Goal: Check status

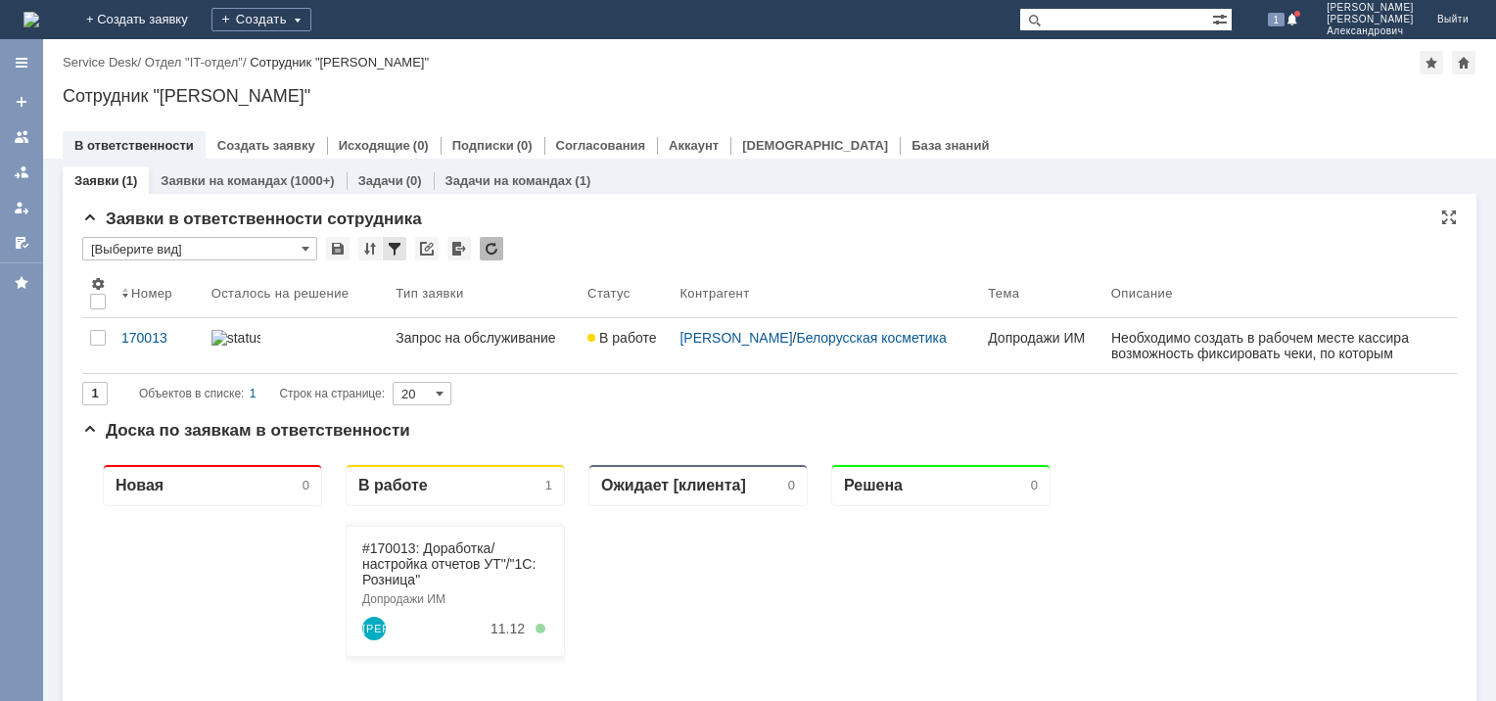
click at [398, 247] on div at bounding box center [395, 249] width 24 height 24
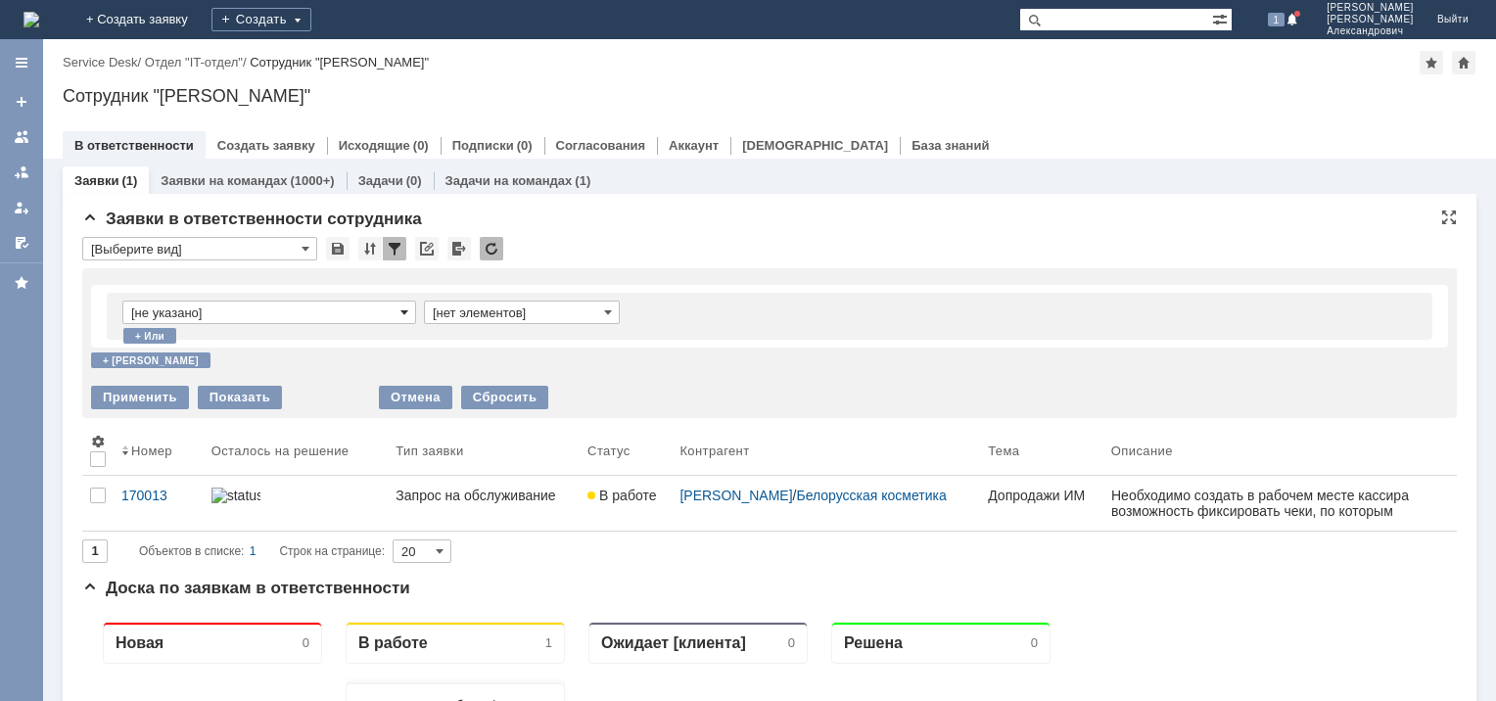
click at [405, 310] on span at bounding box center [405, 313] width 8 height 16
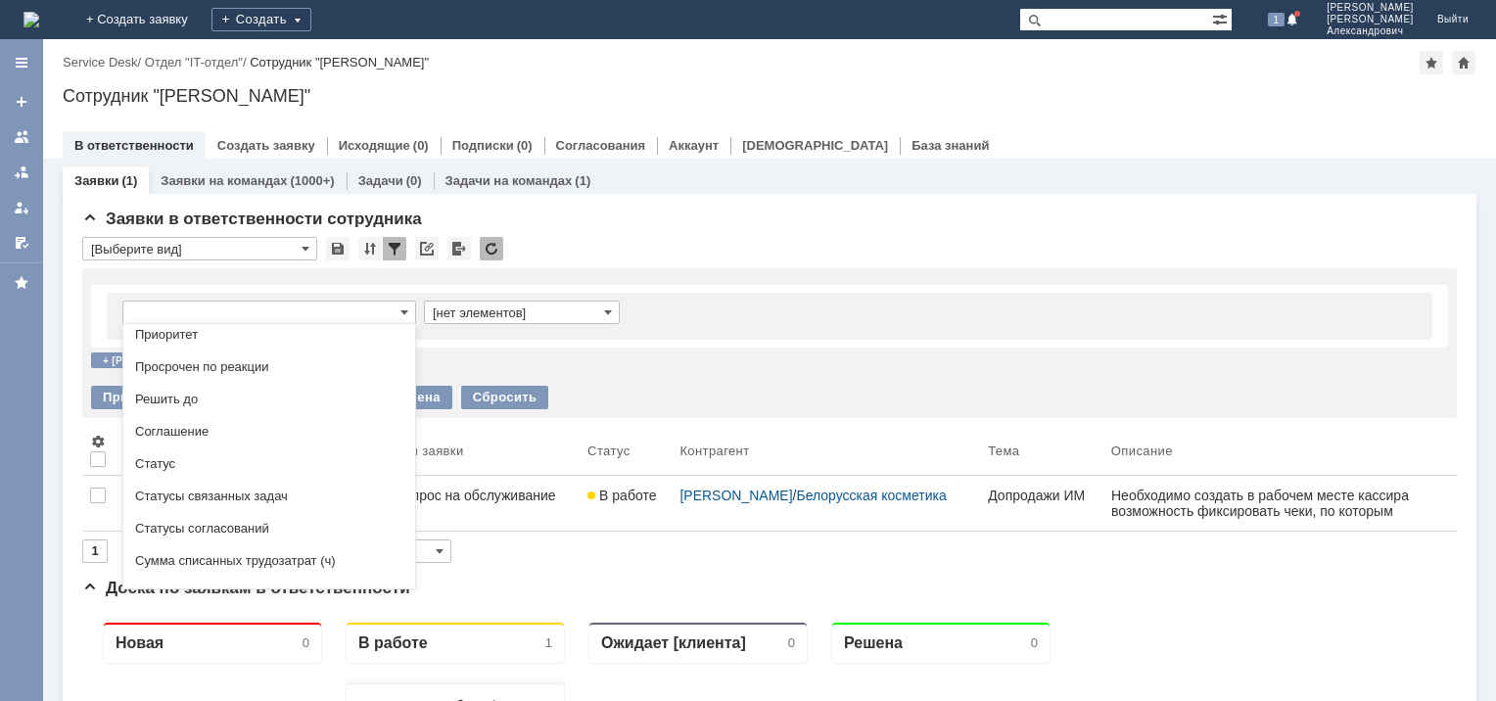
scroll to position [464, 0]
click at [190, 470] on span "Статус" at bounding box center [269, 462] width 268 height 16
type input "Статус"
type input "содержит"
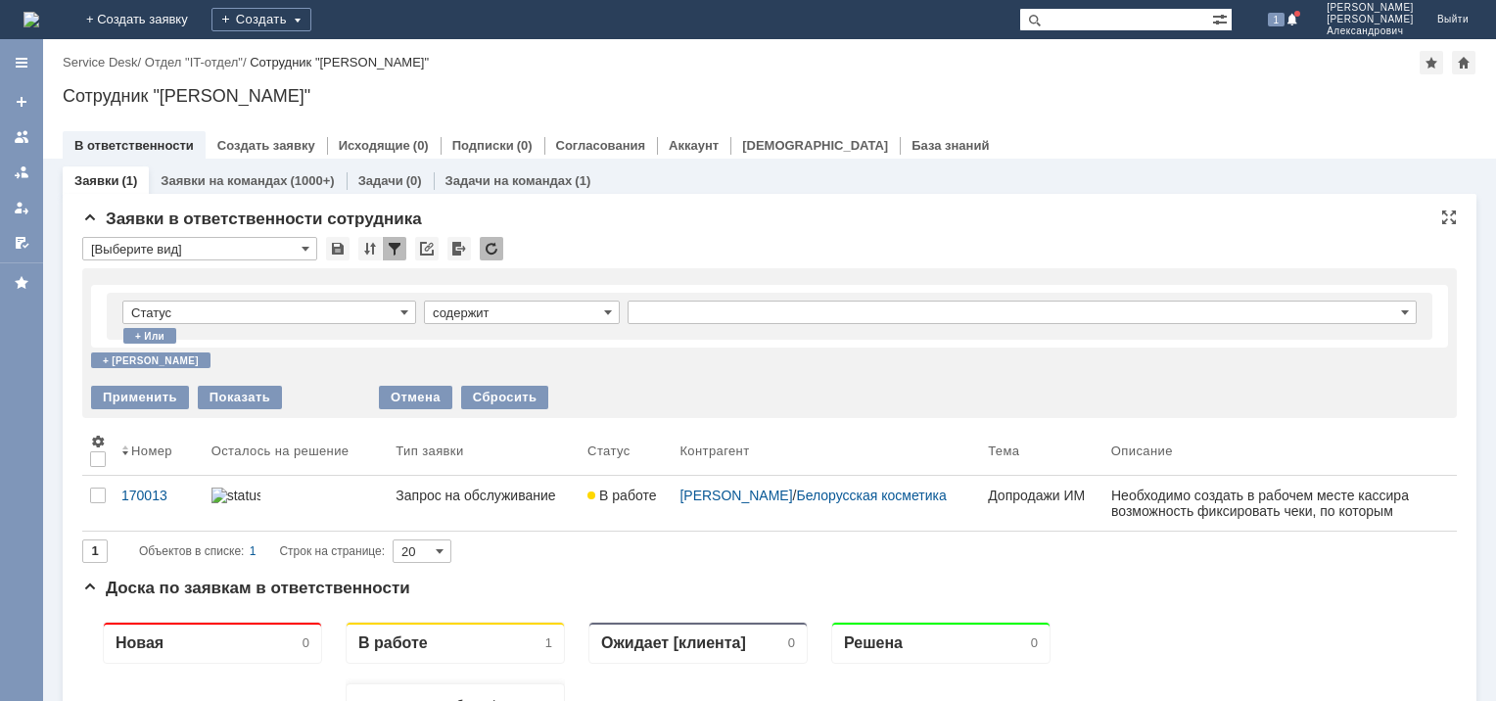
type input "Статус"
click at [597, 313] on input "содержит" at bounding box center [522, 313] width 196 height 24
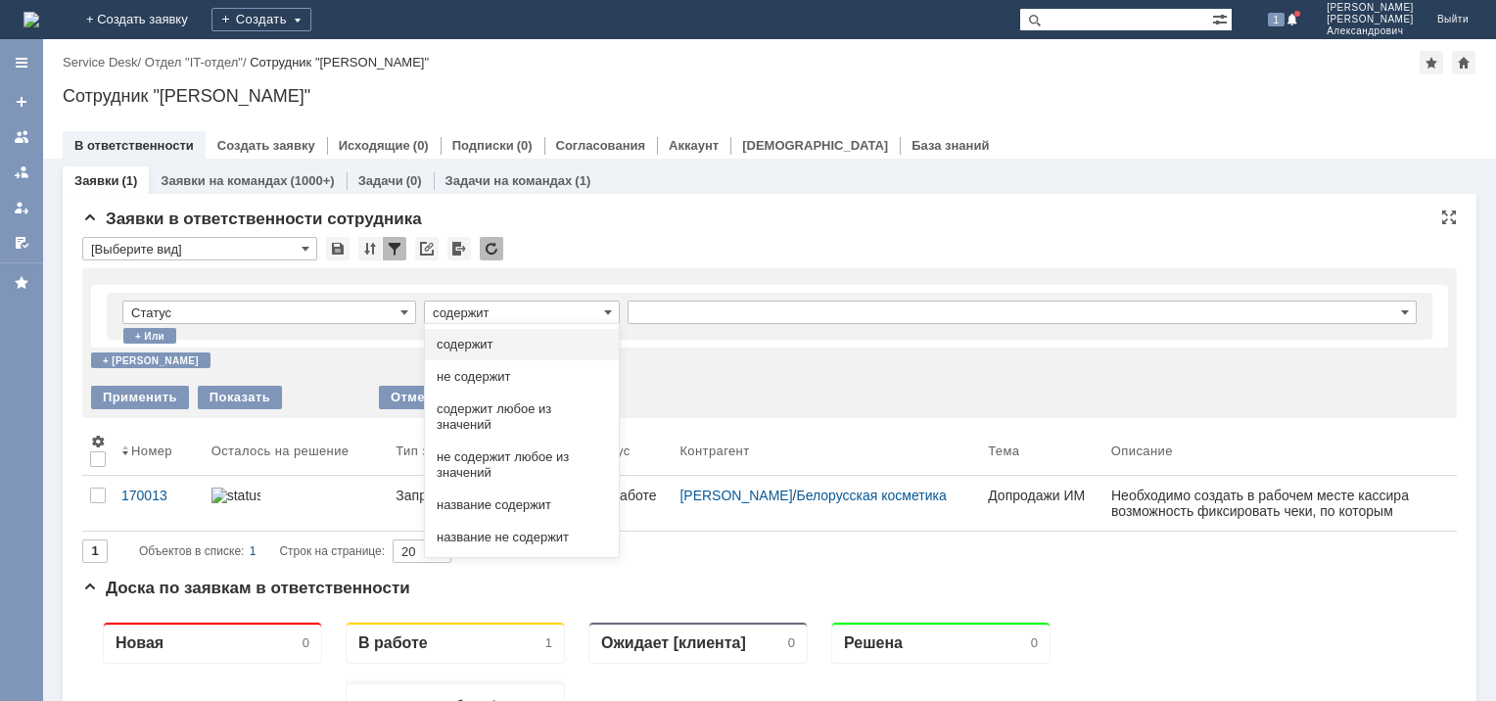
drag, startPoint x: 489, startPoint y: 376, endPoint x: 607, endPoint y: 345, distance: 122.6
click at [495, 377] on span "не содержит" at bounding box center [522, 377] width 170 height 16
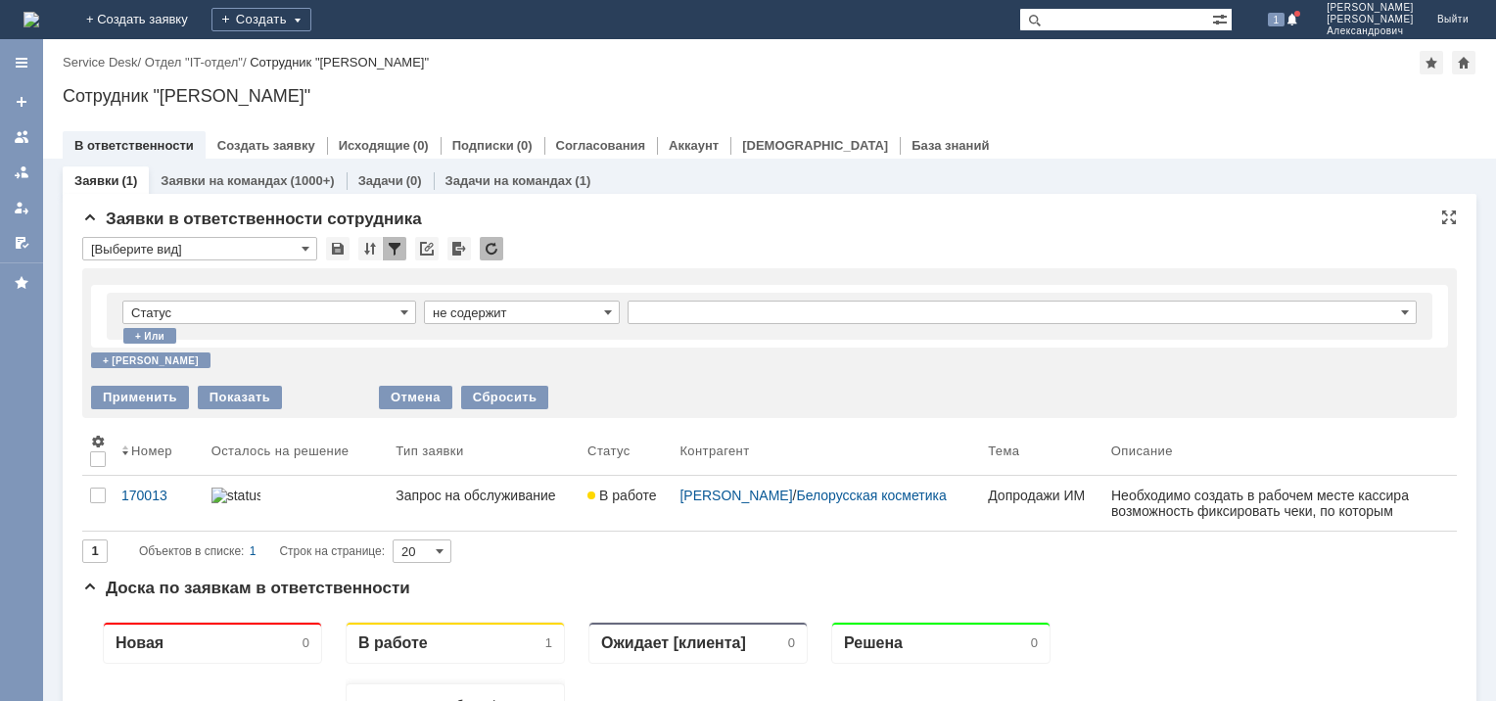
type input "не содержит"
click at [696, 307] on input "text" at bounding box center [1022, 313] width 789 height 24
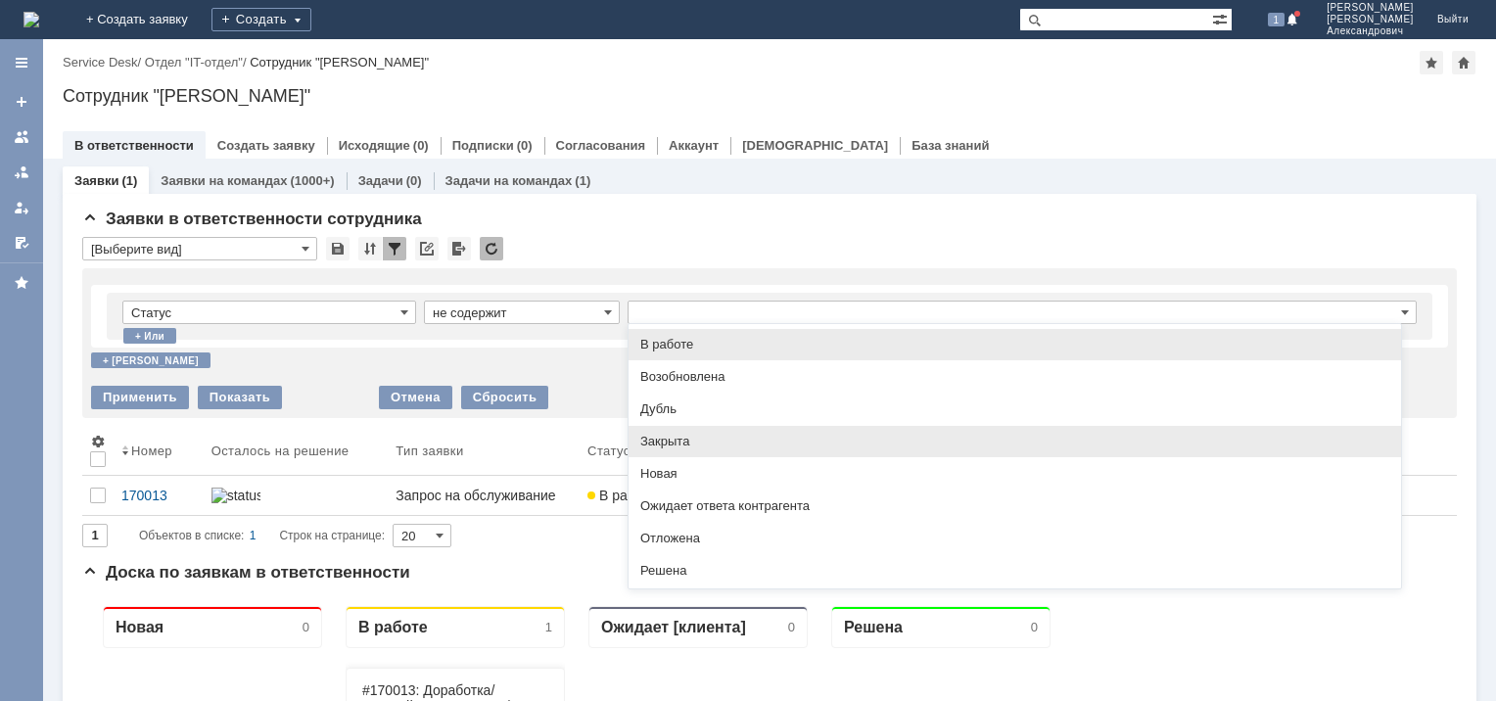
scroll to position [0, 0]
click at [674, 435] on span "Закрыта" at bounding box center [1014, 442] width 749 height 16
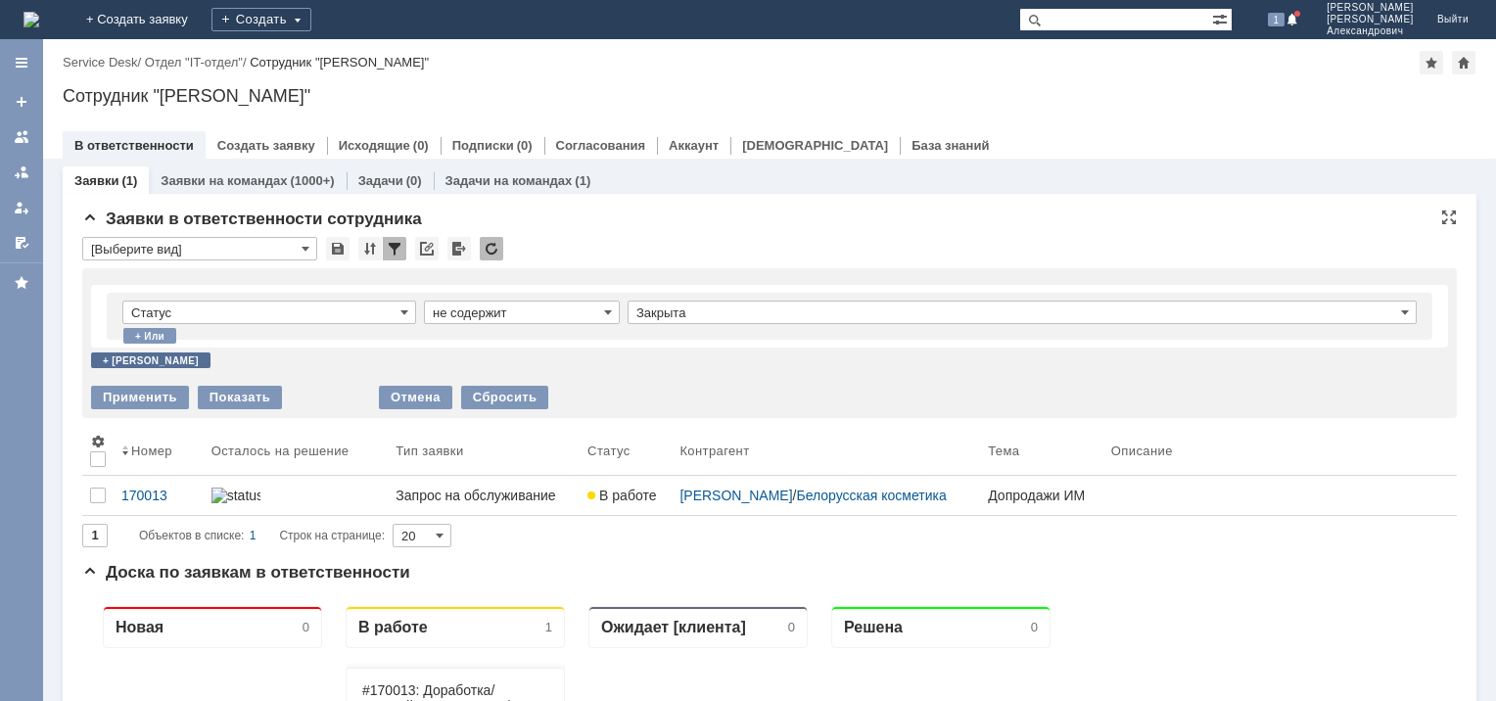
type input "Закрыта"
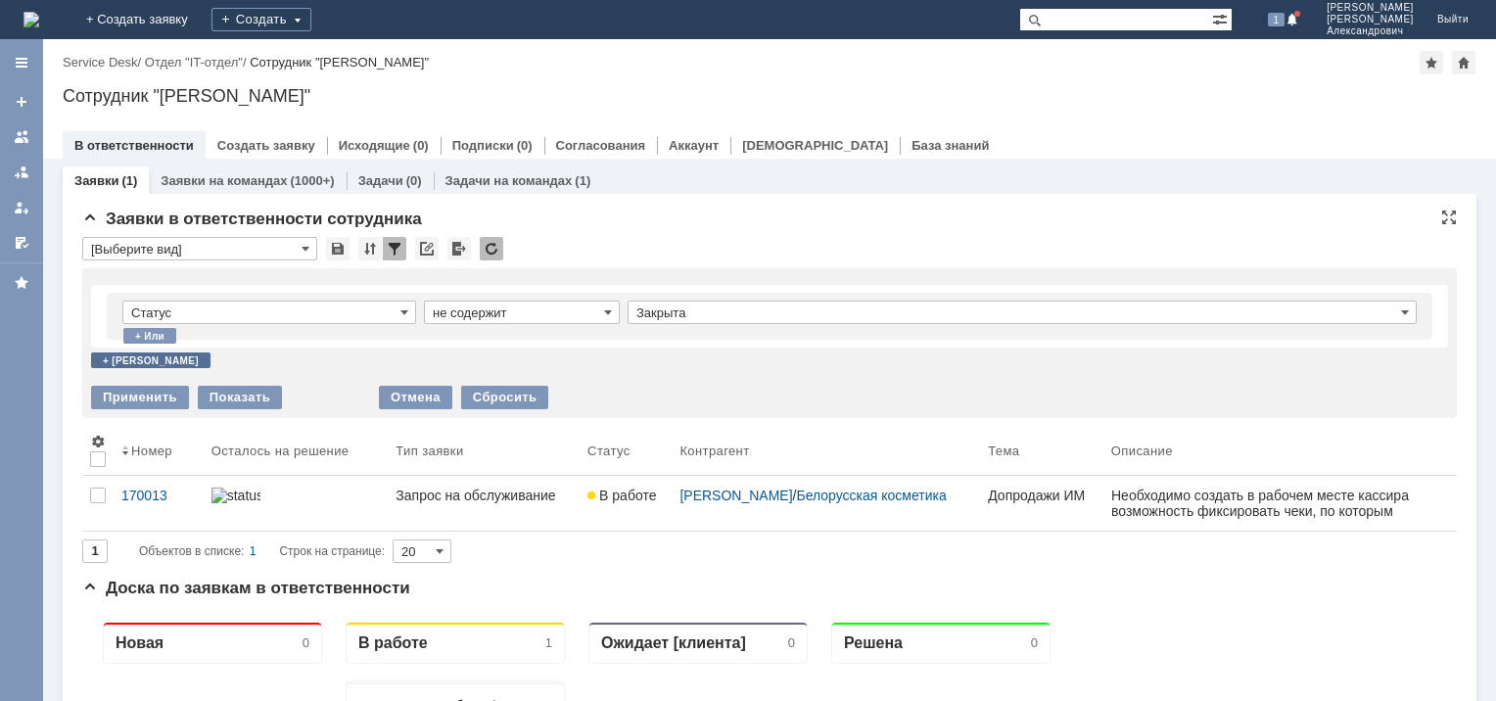
click at [118, 356] on div "+ [PERSON_NAME]" at bounding box center [150, 361] width 119 height 16
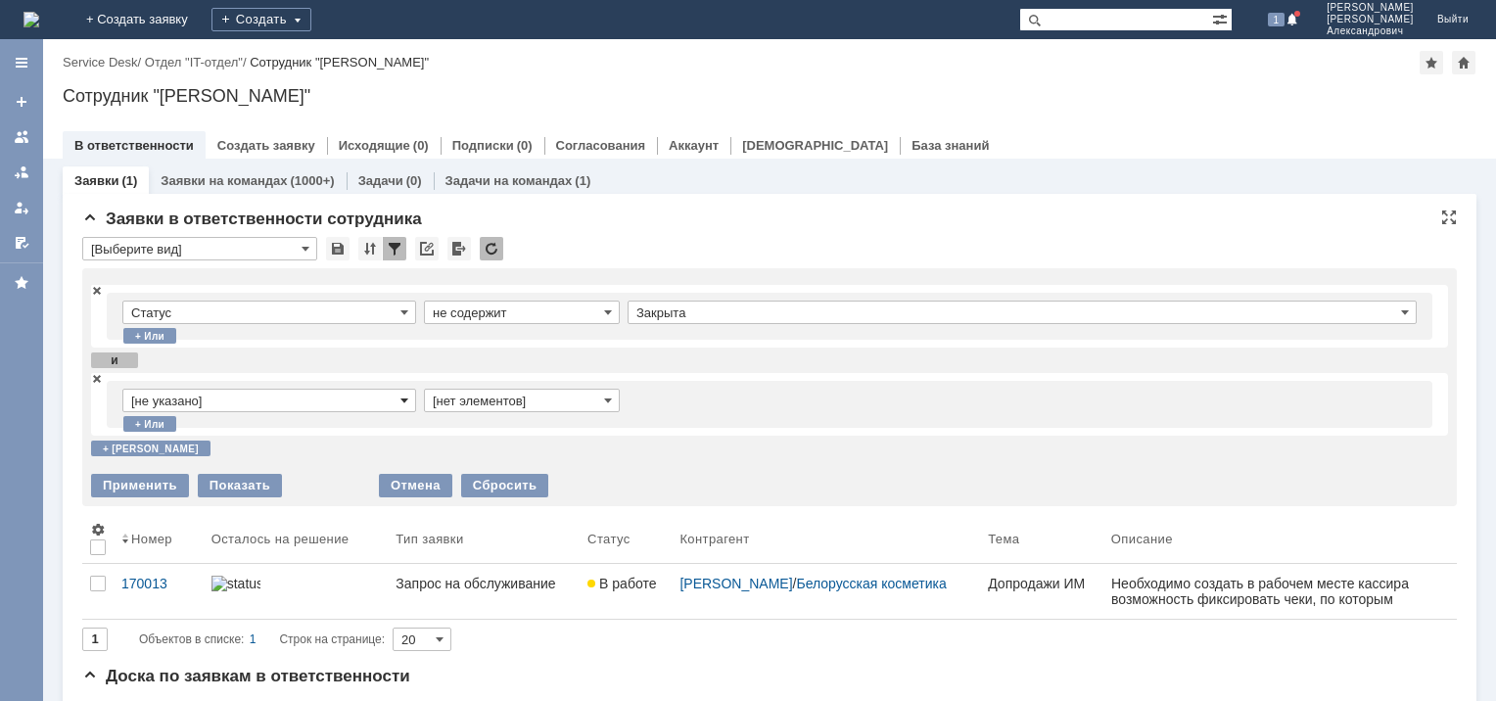
click at [407, 400] on span at bounding box center [405, 401] width 8 height 16
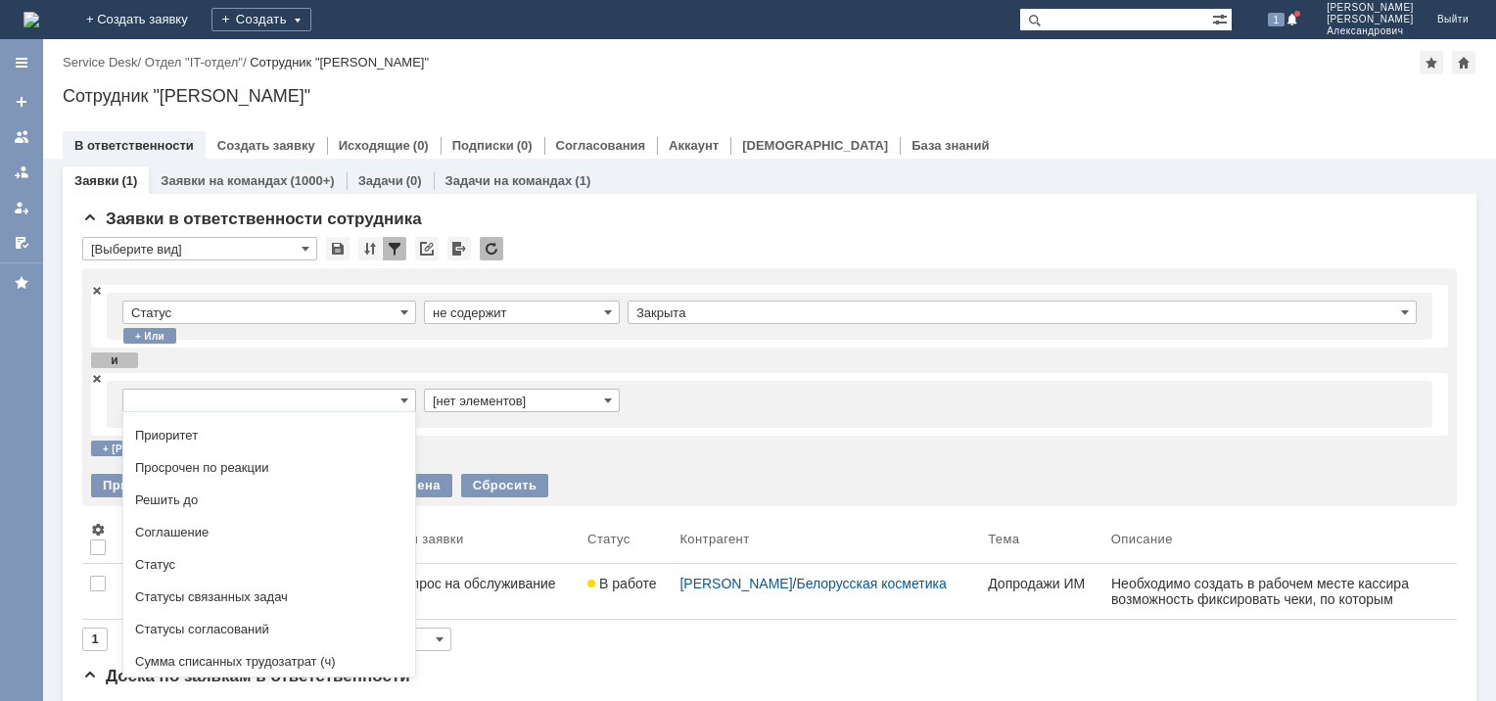
scroll to position [458, 0]
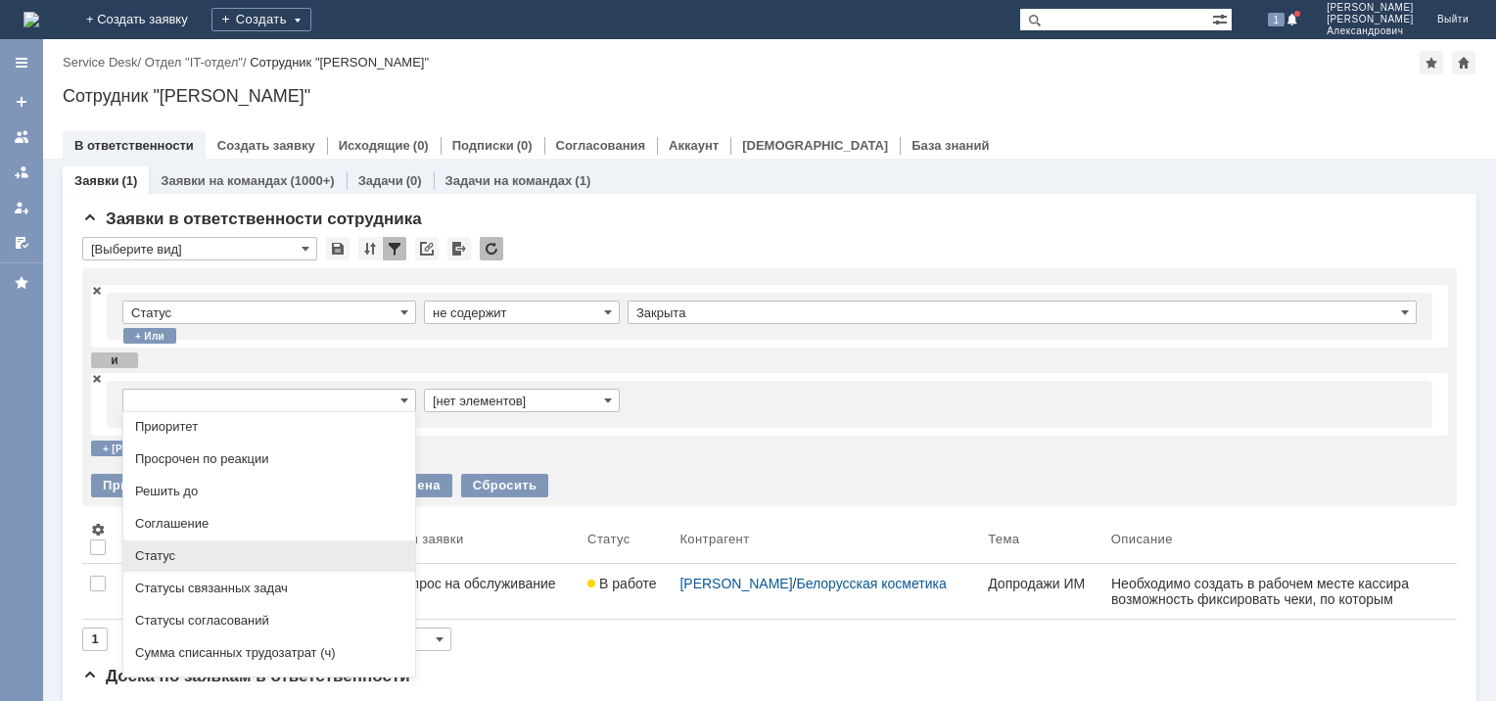
click at [181, 564] on span "Статус" at bounding box center [269, 556] width 268 height 16
type input "Статус"
type input "содержит"
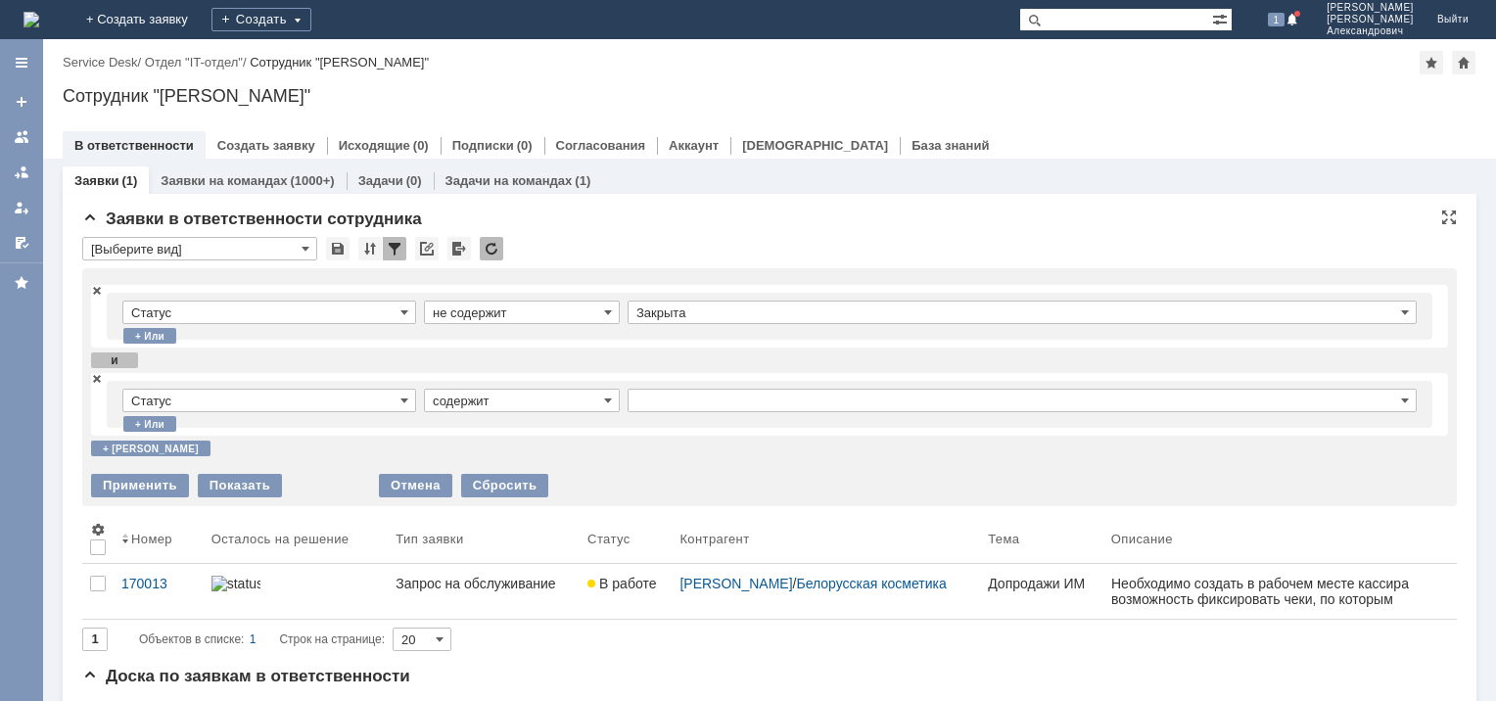
type input "Статус"
click at [606, 400] on span at bounding box center [608, 401] width 8 height 16
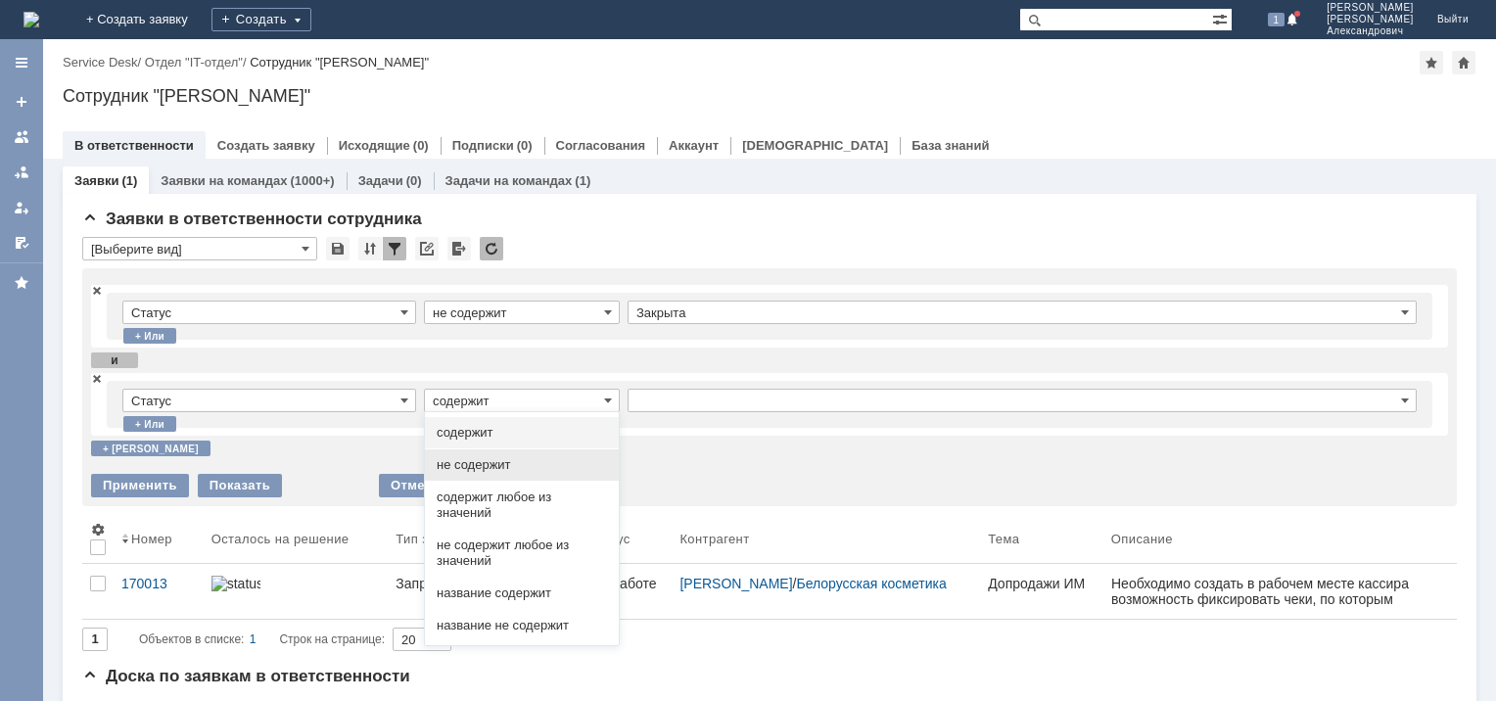
click at [505, 458] on span "не содержит" at bounding box center [522, 465] width 170 height 16
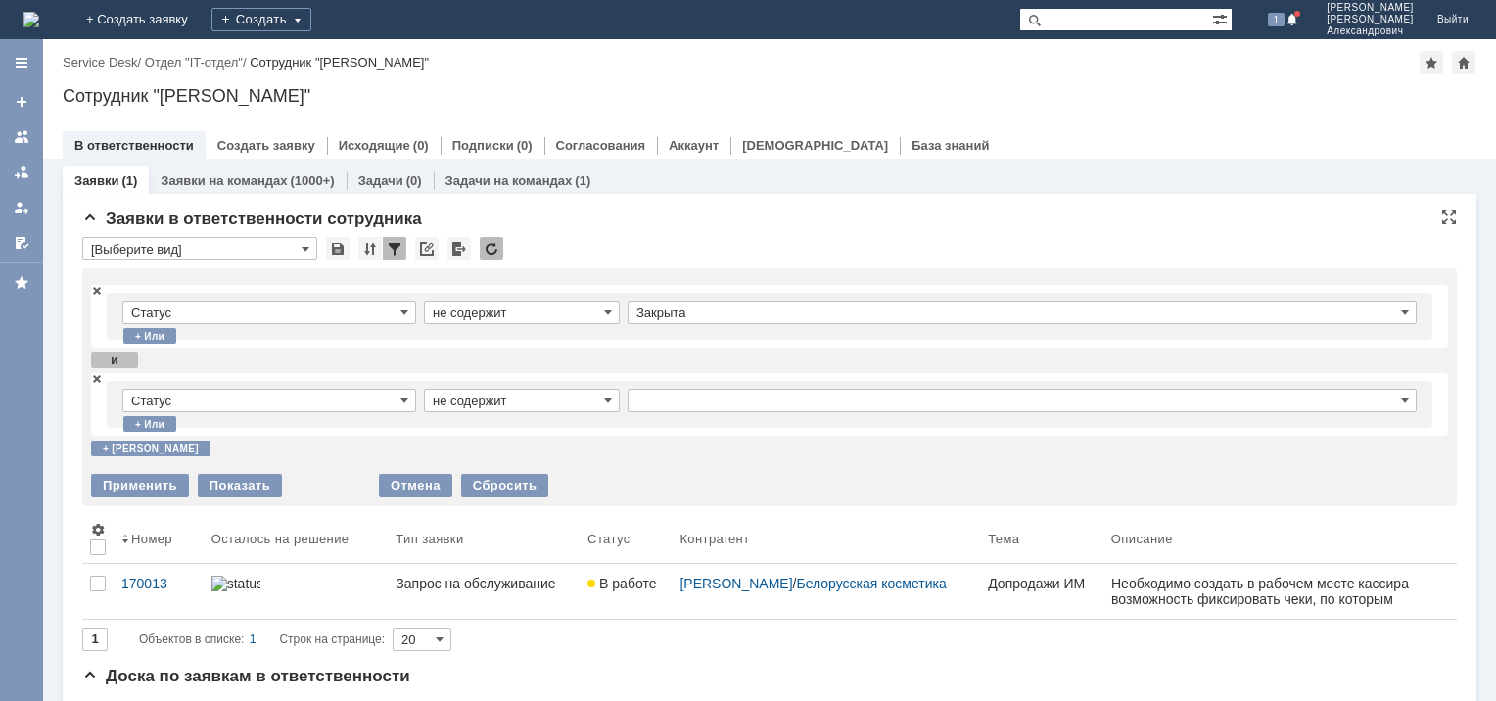
type input "не содержит"
click at [870, 401] on input "text" at bounding box center [1022, 401] width 789 height 24
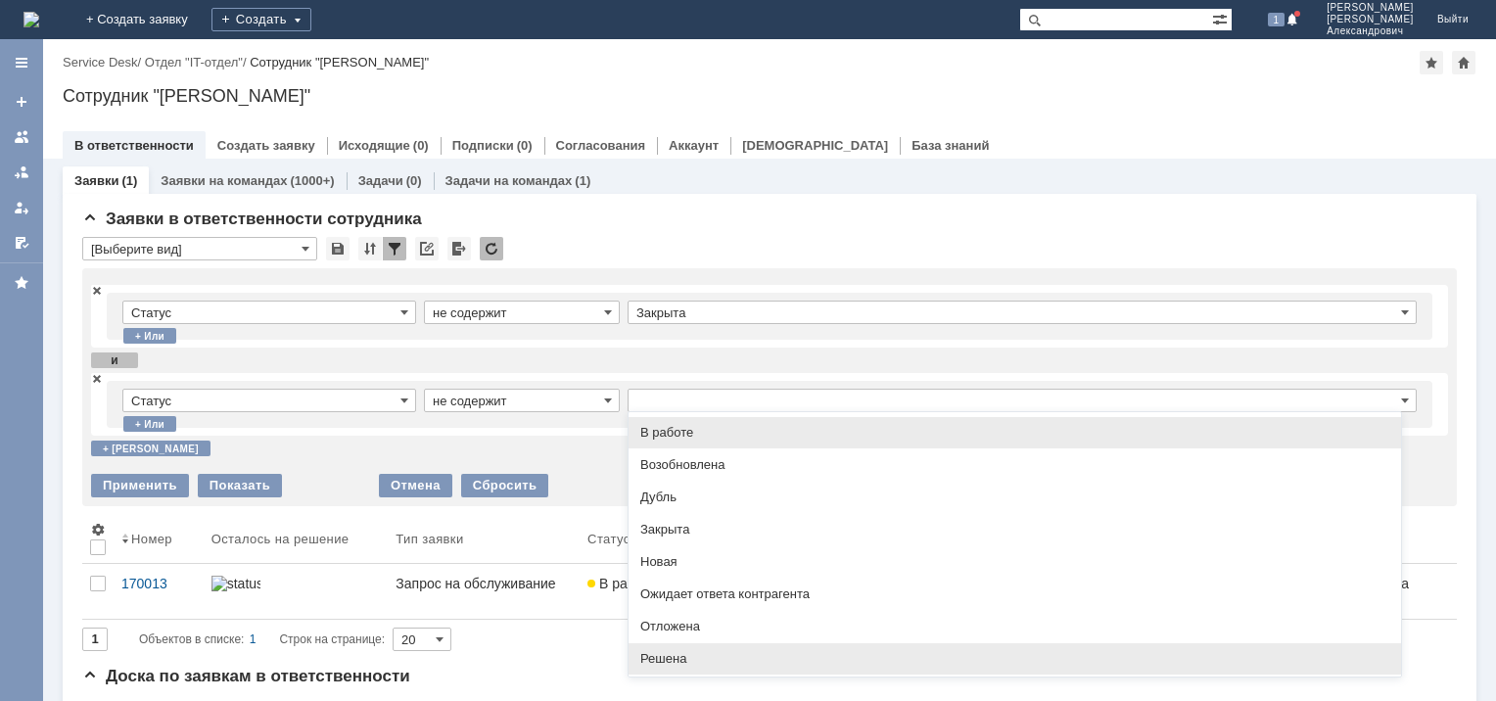
click at [653, 654] on span "Решена" at bounding box center [1014, 659] width 749 height 16
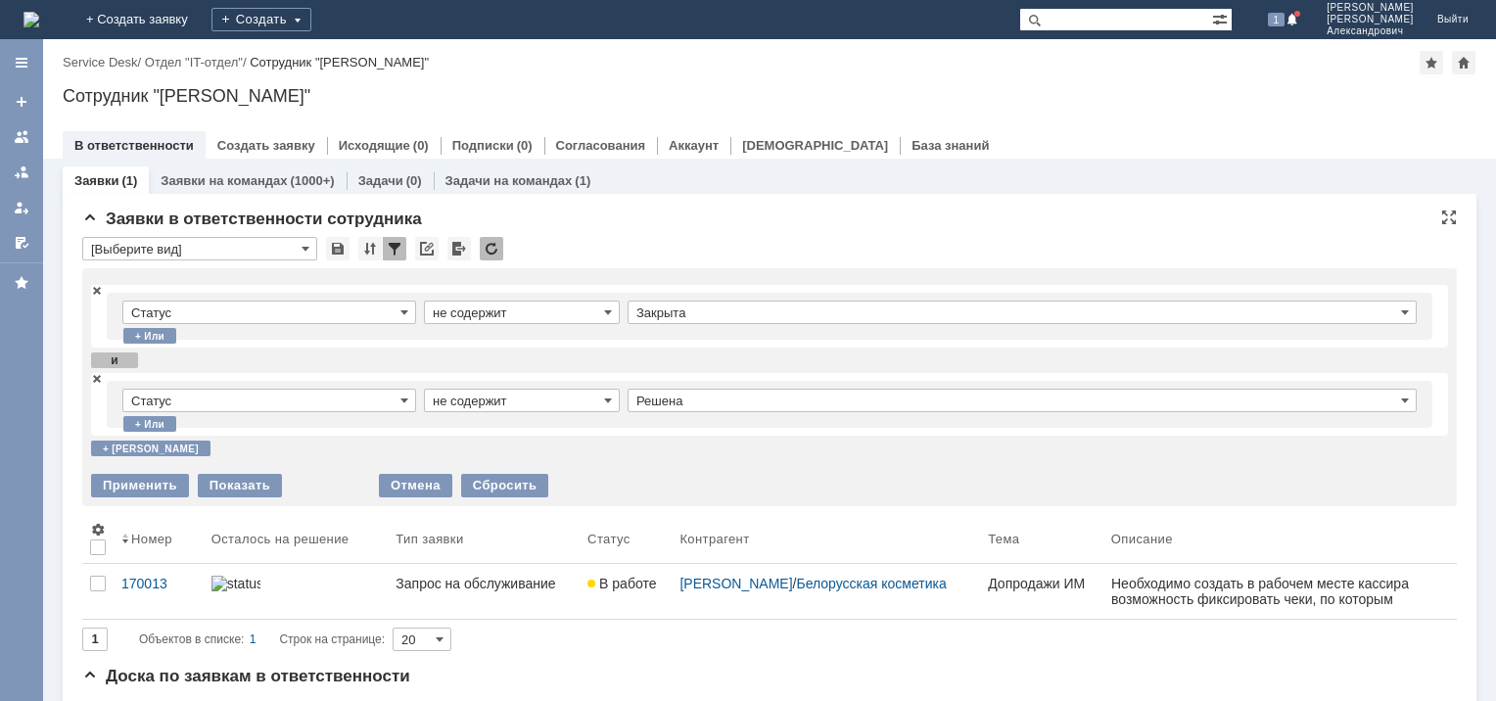
type input "Решена"
click at [138, 480] on div "Применить" at bounding box center [140, 486] width 98 height 24
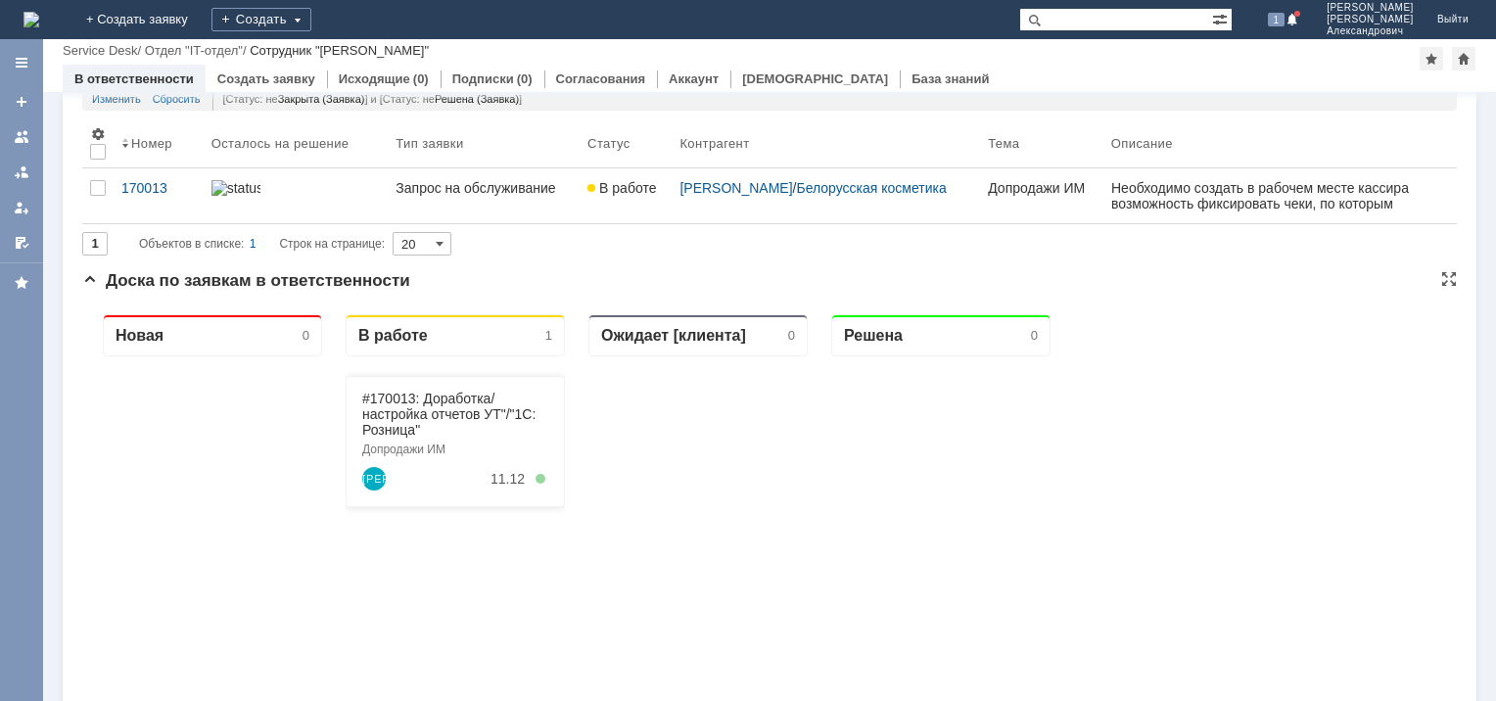
scroll to position [0, 0]
